Goal: Navigation & Orientation: Find specific page/section

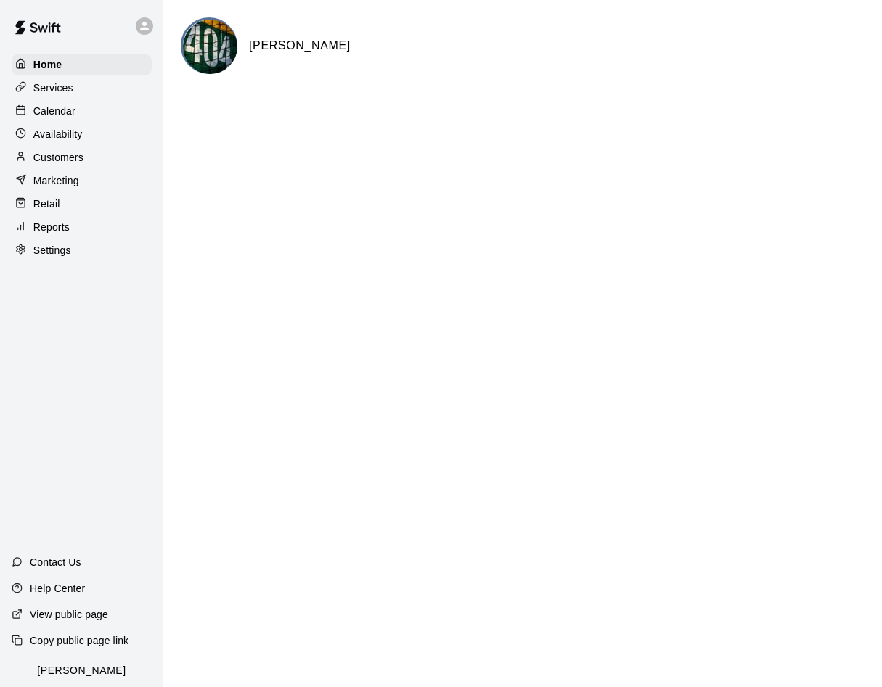
click at [65, 110] on p "Calendar" at bounding box center [54, 111] width 42 height 15
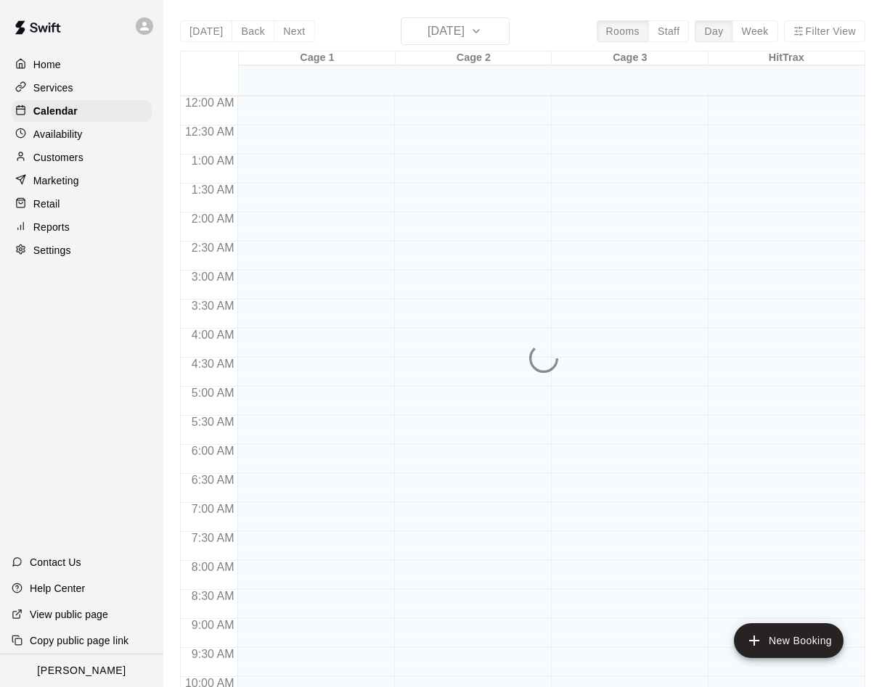
scroll to position [743, 0]
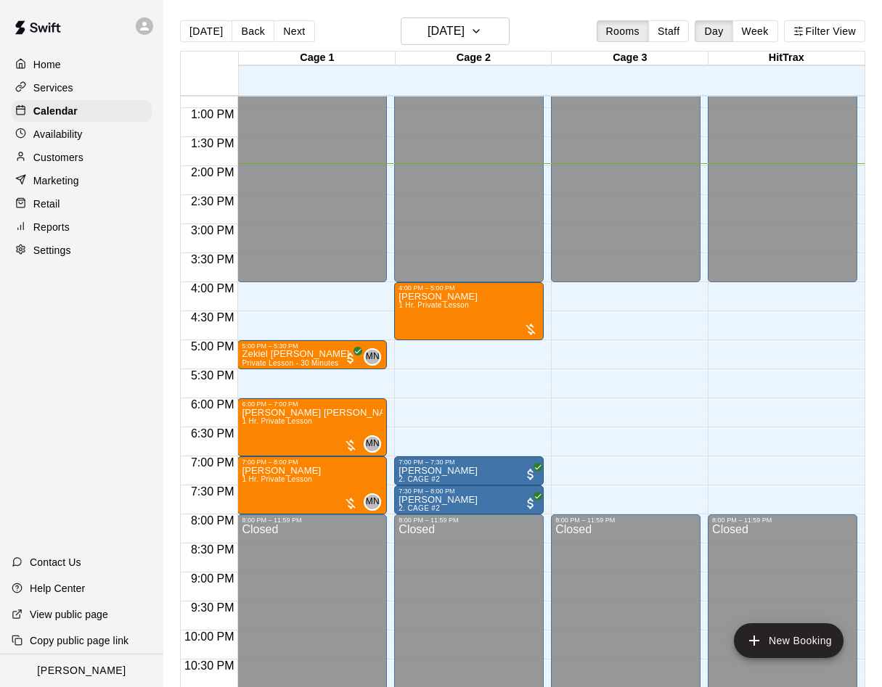
click at [146, 31] on icon at bounding box center [144, 26] width 13 height 13
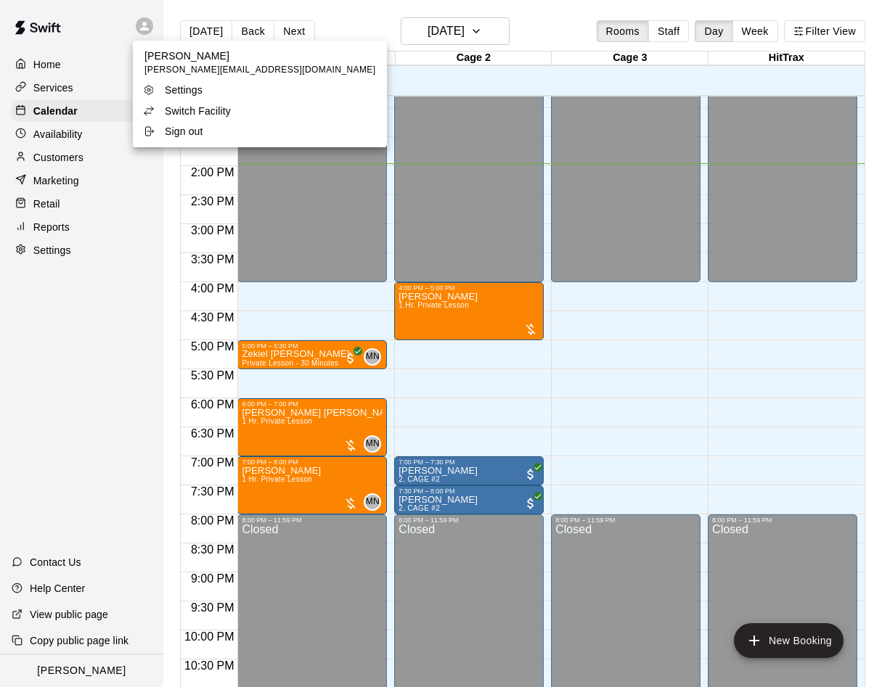
click at [178, 114] on p "Switch Facility" at bounding box center [198, 111] width 66 height 15
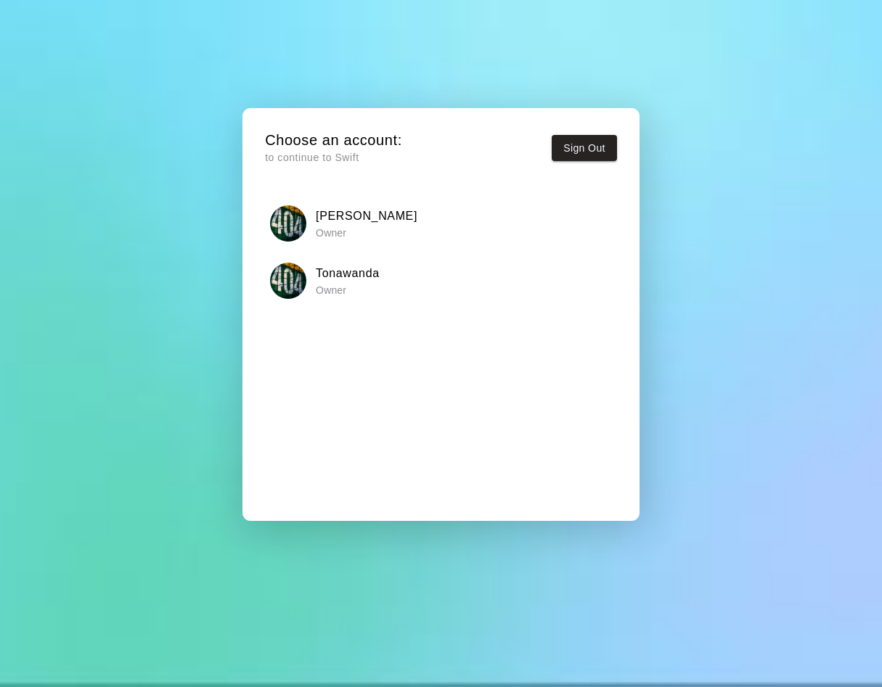
click at [324, 275] on h6 "Tonawanda" at bounding box center [348, 273] width 64 height 19
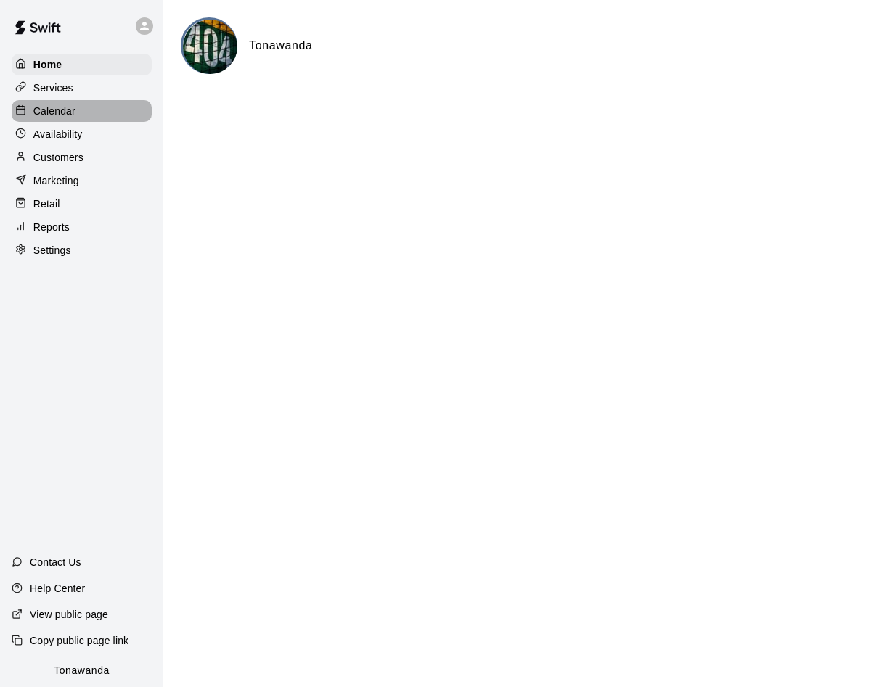
click at [46, 106] on p "Calendar" at bounding box center [54, 111] width 42 height 15
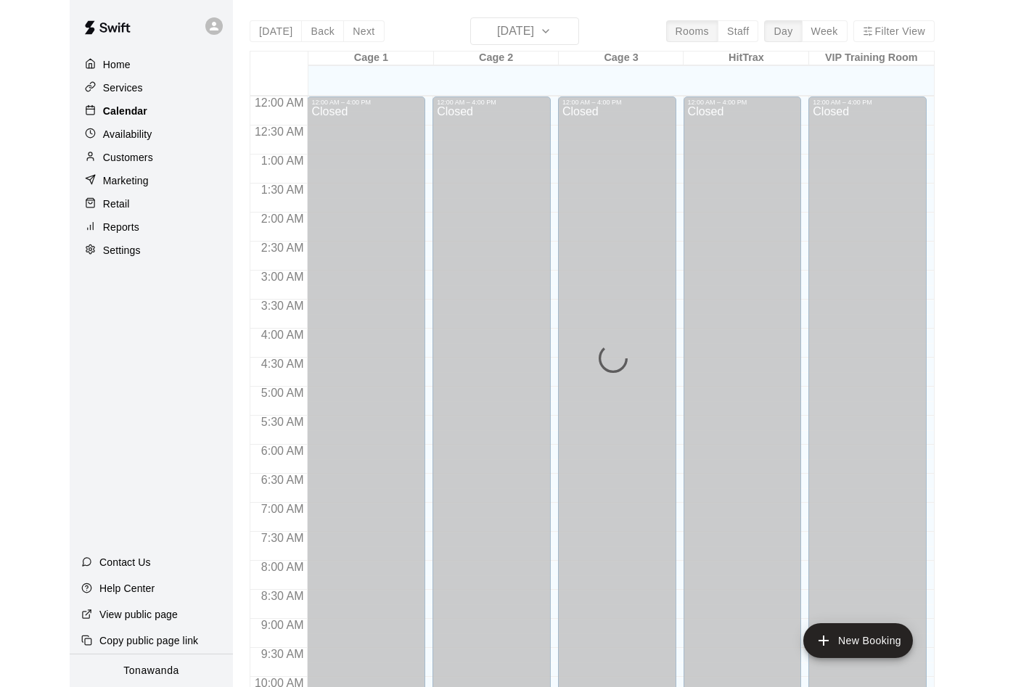
scroll to position [743, 0]
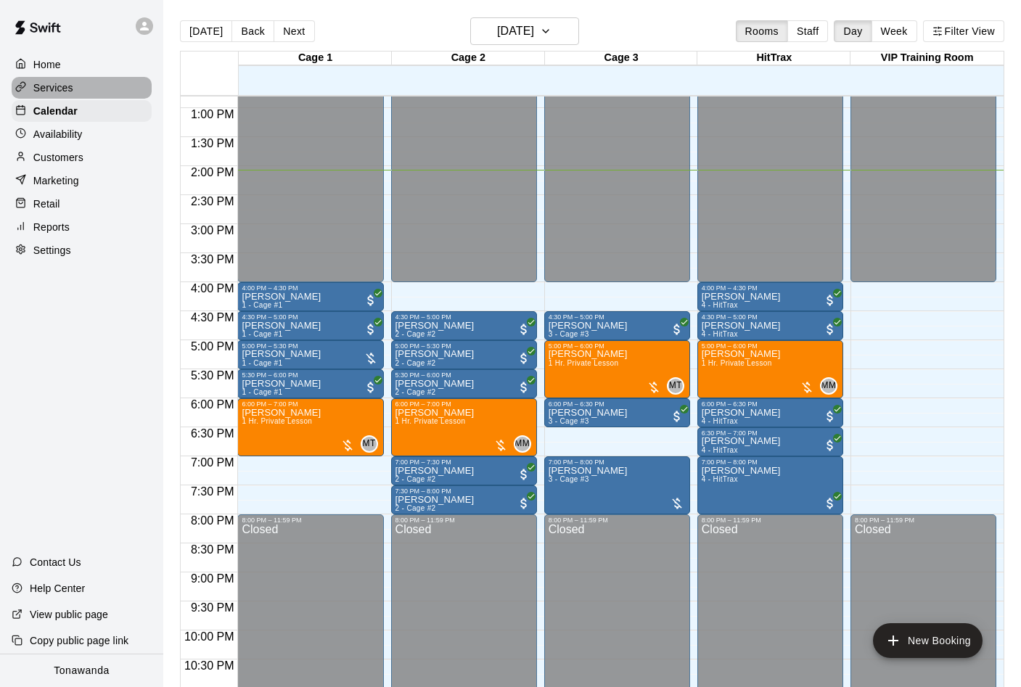
drag, startPoint x: 53, startPoint y: 91, endPoint x: 69, endPoint y: 98, distance: 17.2
click at [53, 91] on p "Services" at bounding box center [53, 88] width 40 height 15
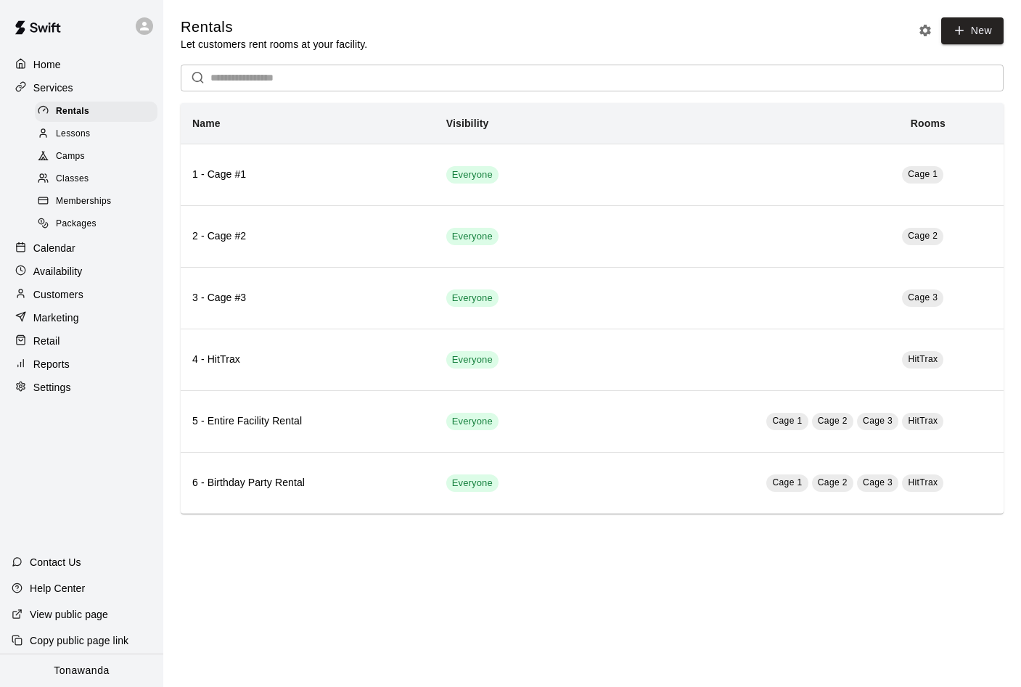
click at [89, 195] on span "Memberships" at bounding box center [83, 201] width 55 height 15
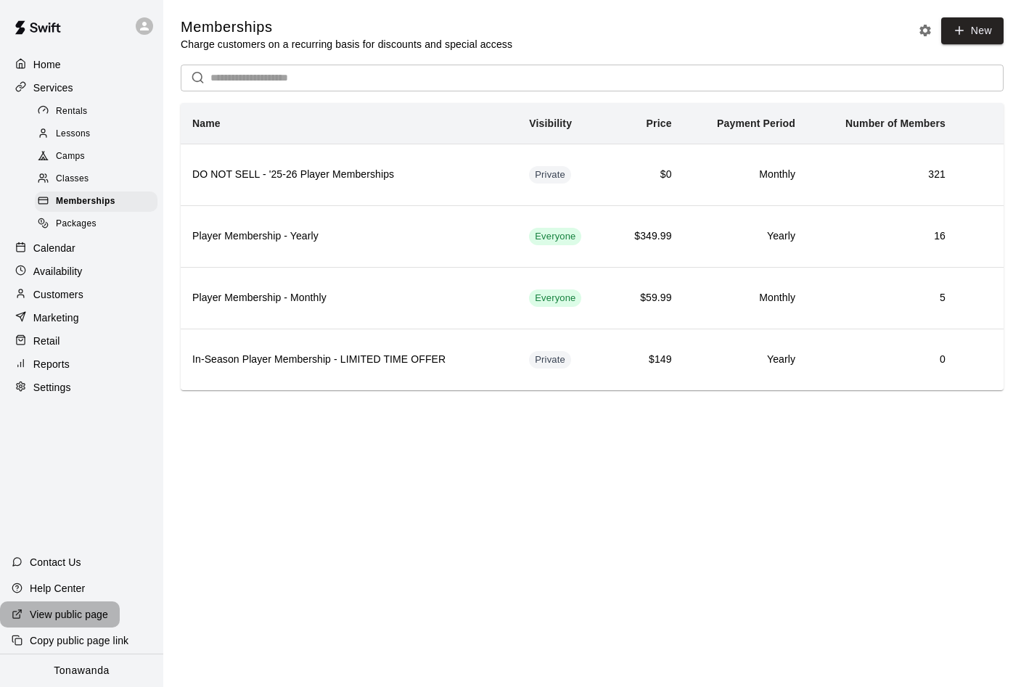
click at [88, 611] on p "View public page" at bounding box center [69, 614] width 78 height 15
click at [142, 27] on icon at bounding box center [144, 26] width 13 height 13
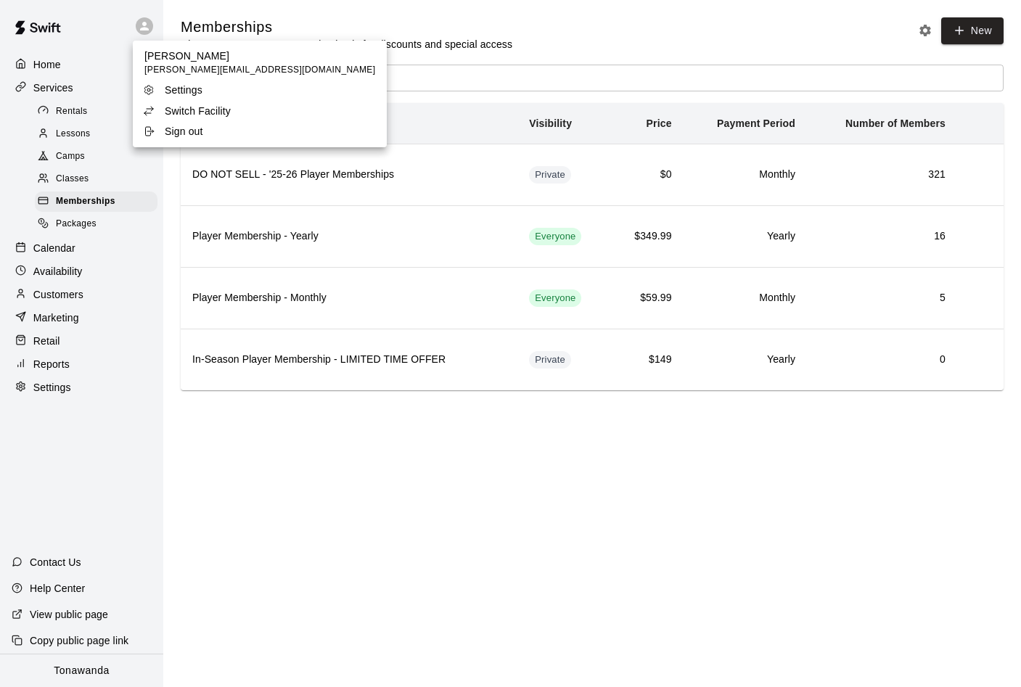
click at [208, 112] on p "Switch Facility" at bounding box center [198, 111] width 66 height 15
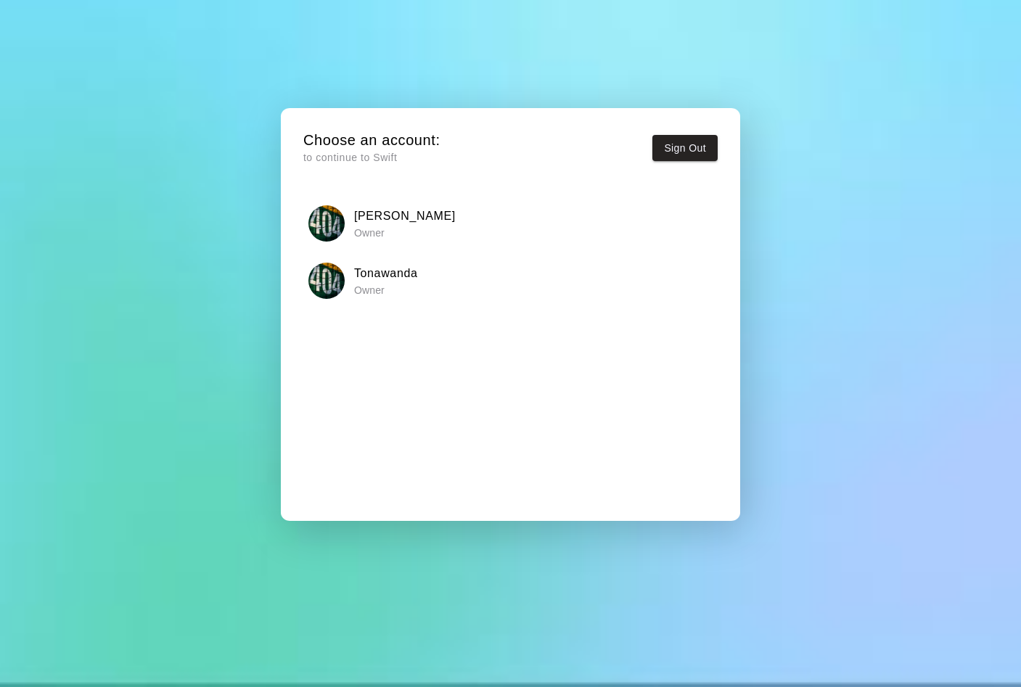
click at [372, 220] on h6 "[PERSON_NAME]" at bounding box center [405, 216] width 102 height 19
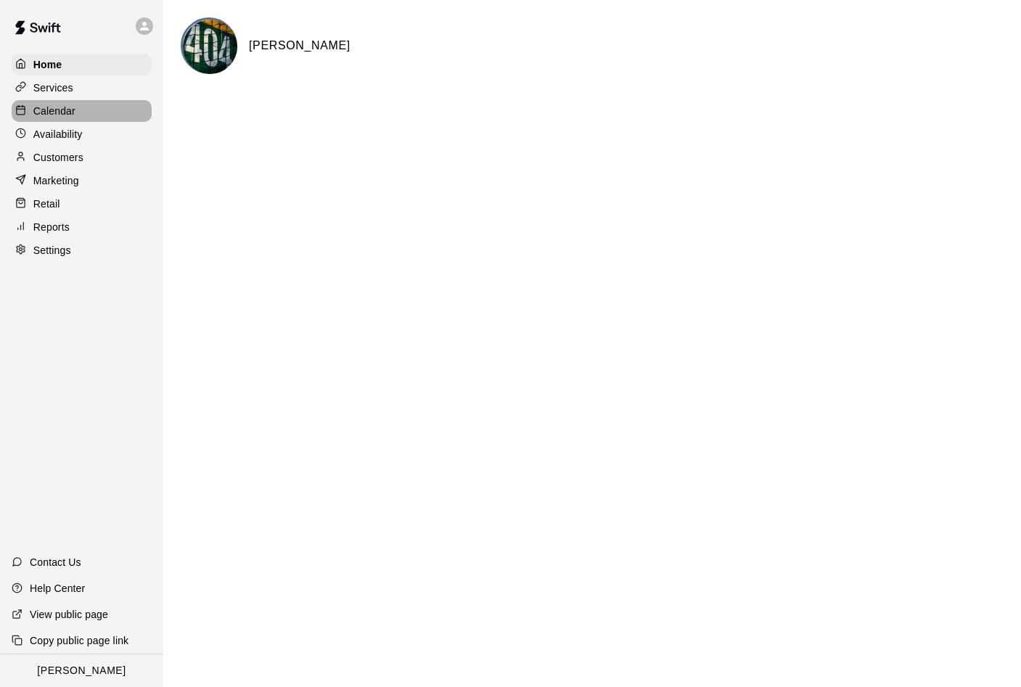
click at [67, 112] on p "Calendar" at bounding box center [54, 111] width 42 height 15
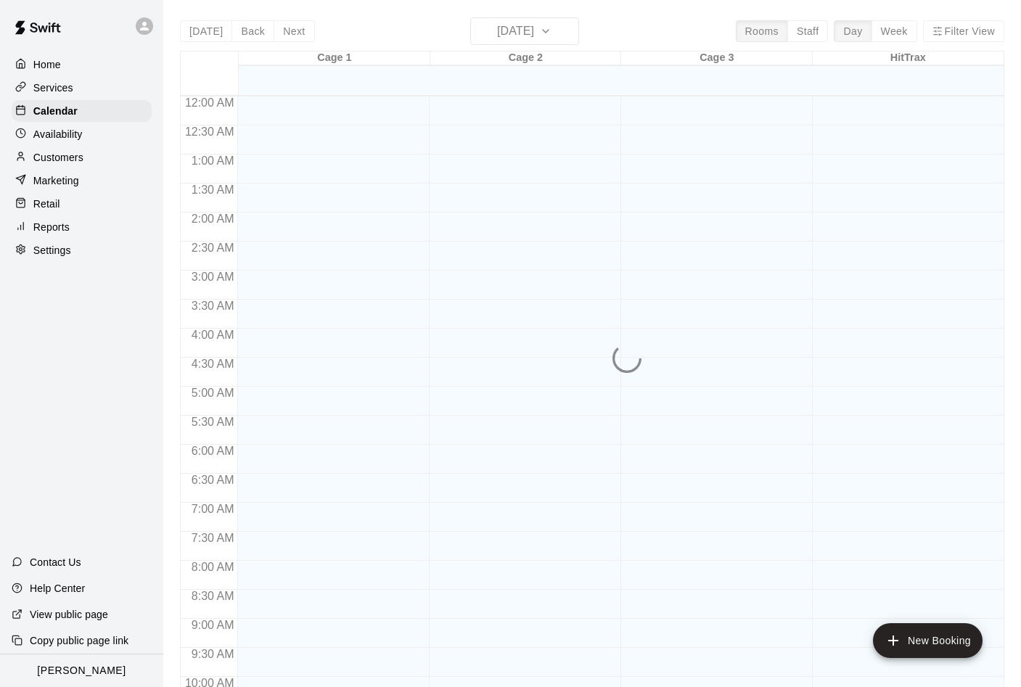
scroll to position [743, 0]
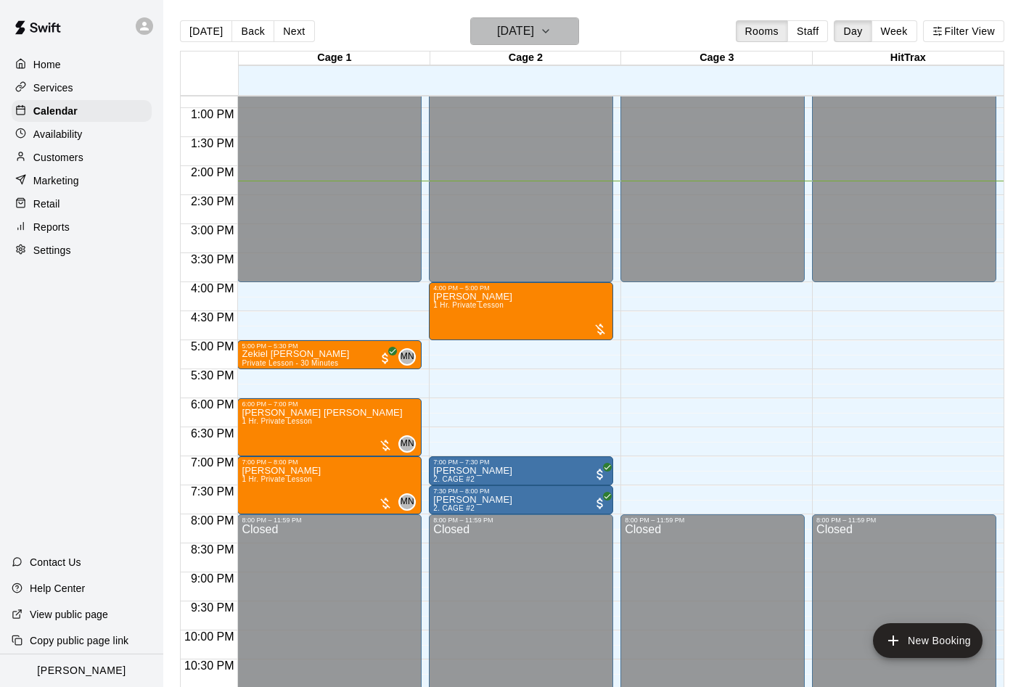
click at [515, 33] on h6 "[DATE]" at bounding box center [515, 31] width 37 height 20
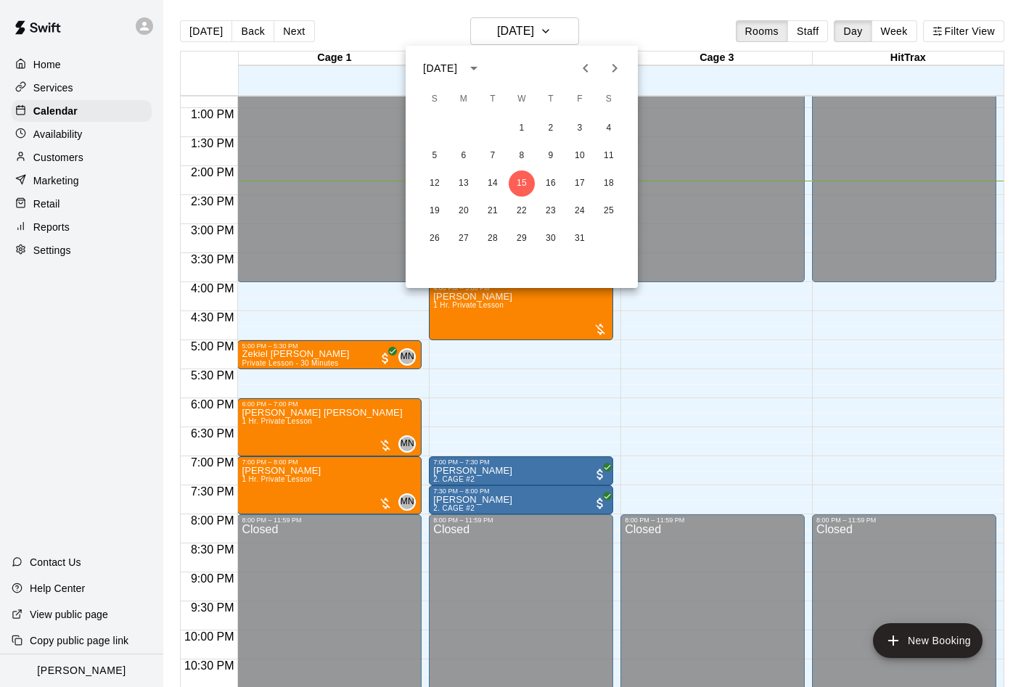
click at [613, 66] on icon "Next month" at bounding box center [614, 68] width 17 height 17
click at [607, 123] on button "3" at bounding box center [609, 128] width 26 height 26
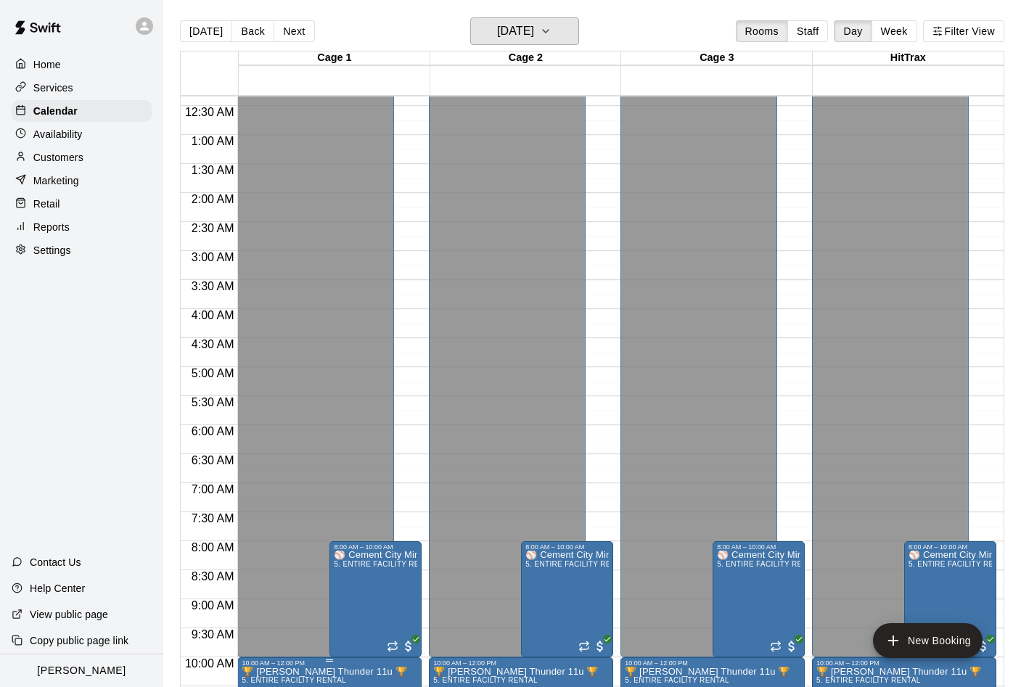
scroll to position [0, 0]
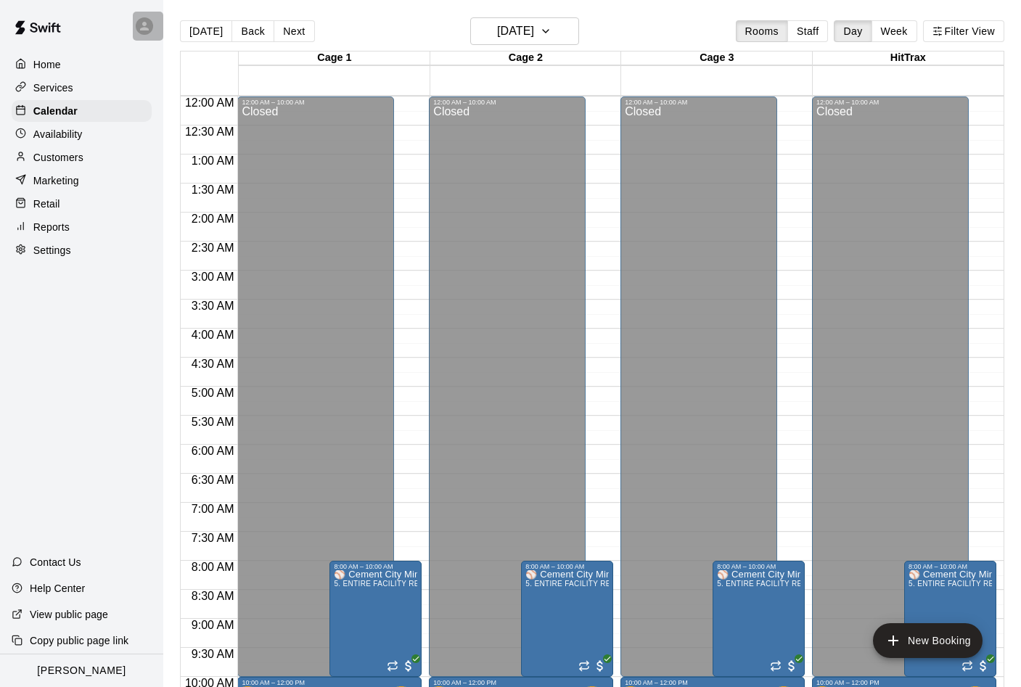
click at [142, 27] on icon at bounding box center [144, 26] width 13 height 13
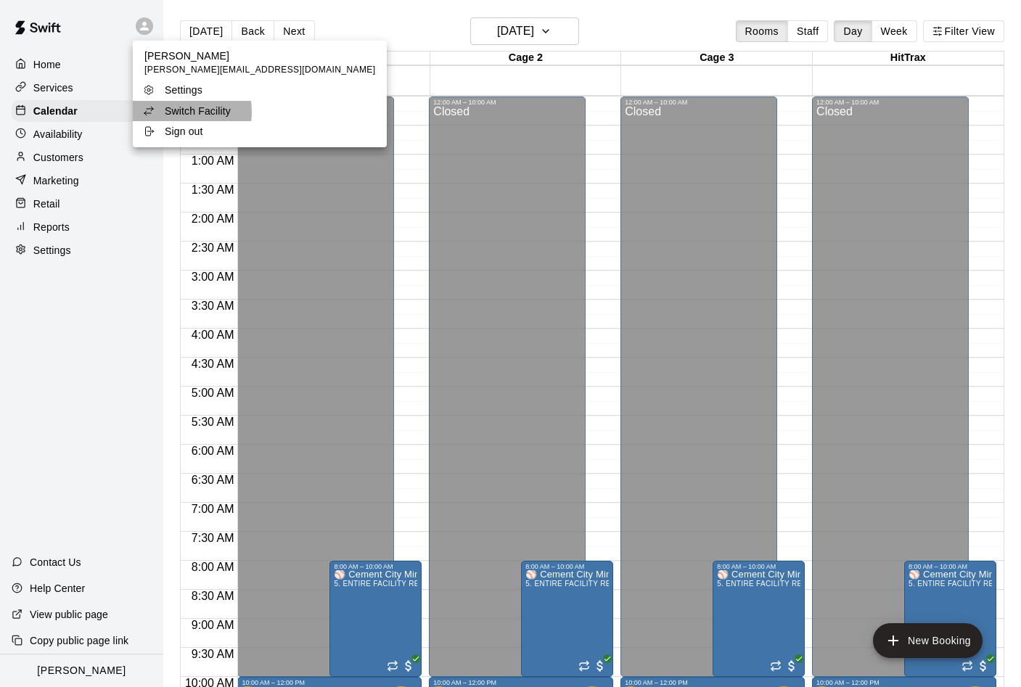
click at [178, 112] on p "Switch Facility" at bounding box center [198, 111] width 66 height 15
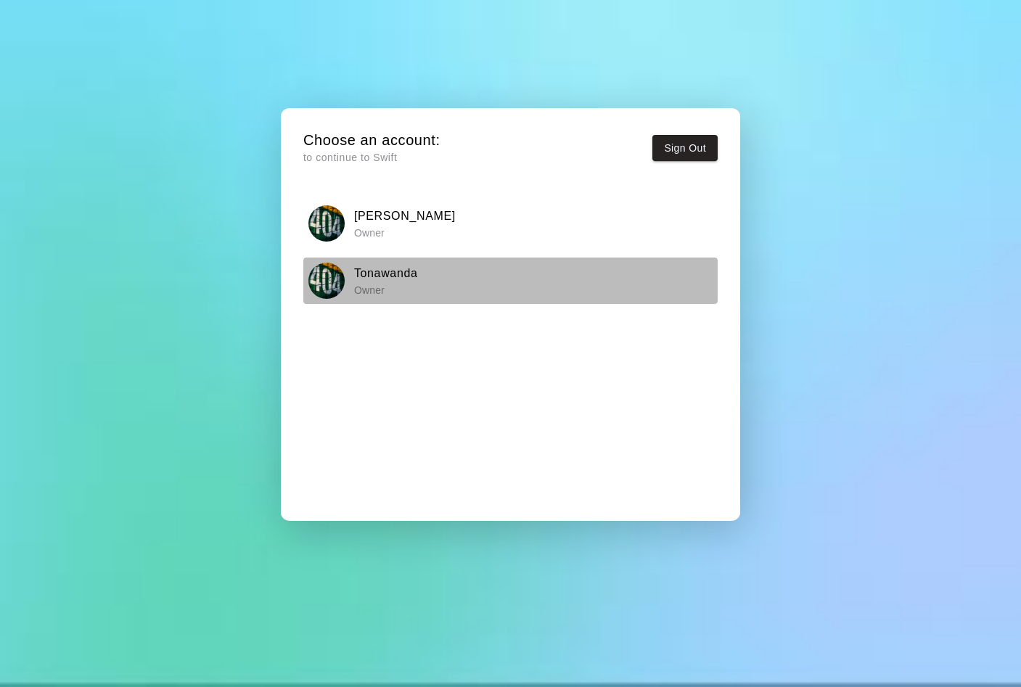
click at [360, 266] on h6 "Tonawanda" at bounding box center [386, 273] width 64 height 19
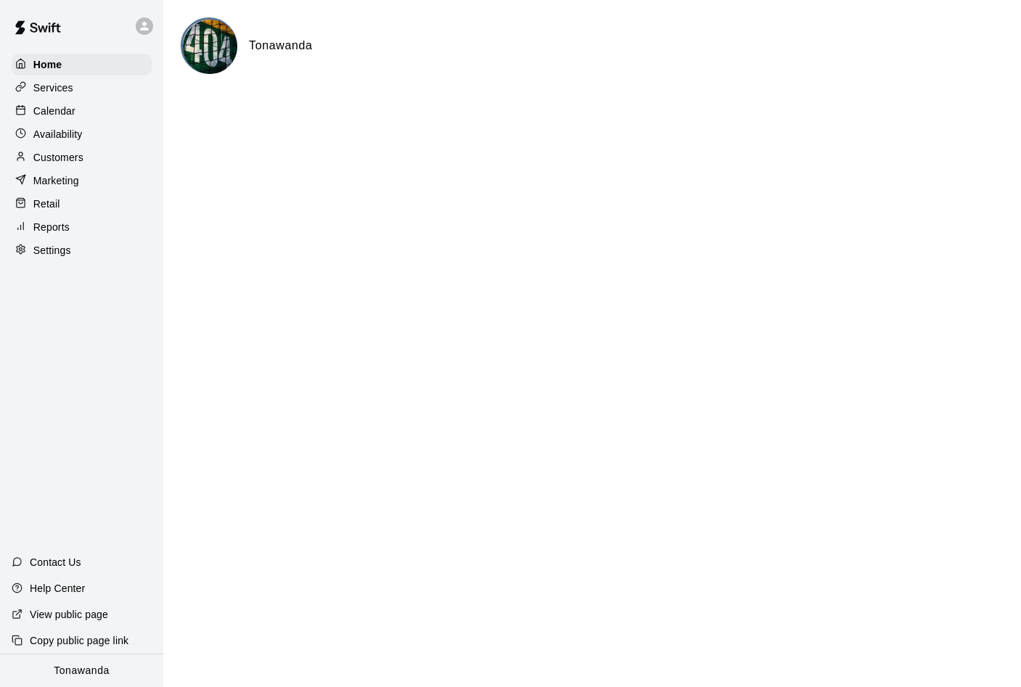
click at [81, 610] on p "View public page" at bounding box center [69, 614] width 78 height 15
